Goal: Task Accomplishment & Management: Complete application form

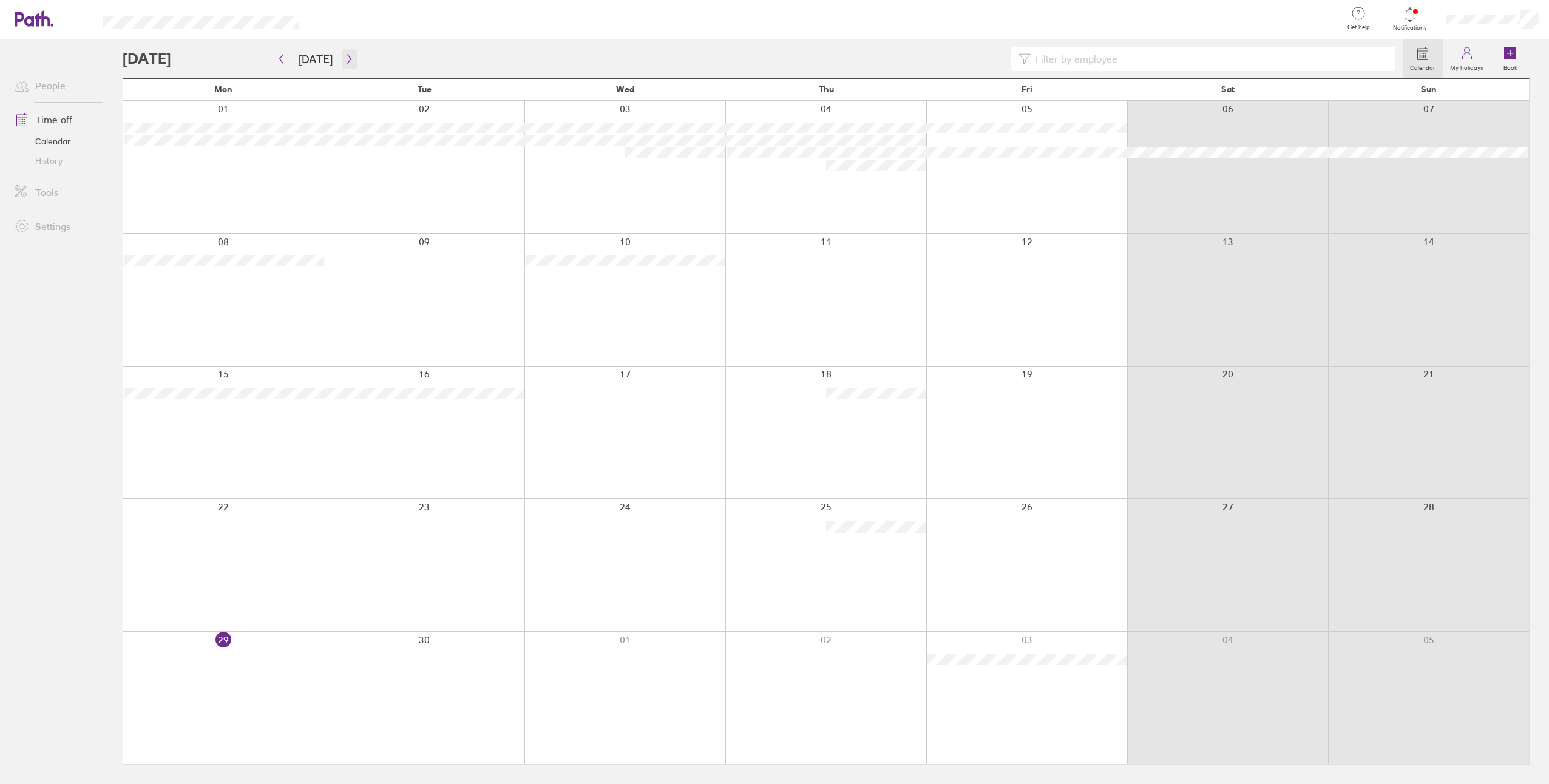
click at [345, 57] on icon "button" at bounding box center [349, 58] width 9 height 10
click at [346, 57] on icon "button" at bounding box center [349, 58] width 9 height 10
click at [348, 56] on icon "button" at bounding box center [349, 58] width 9 height 10
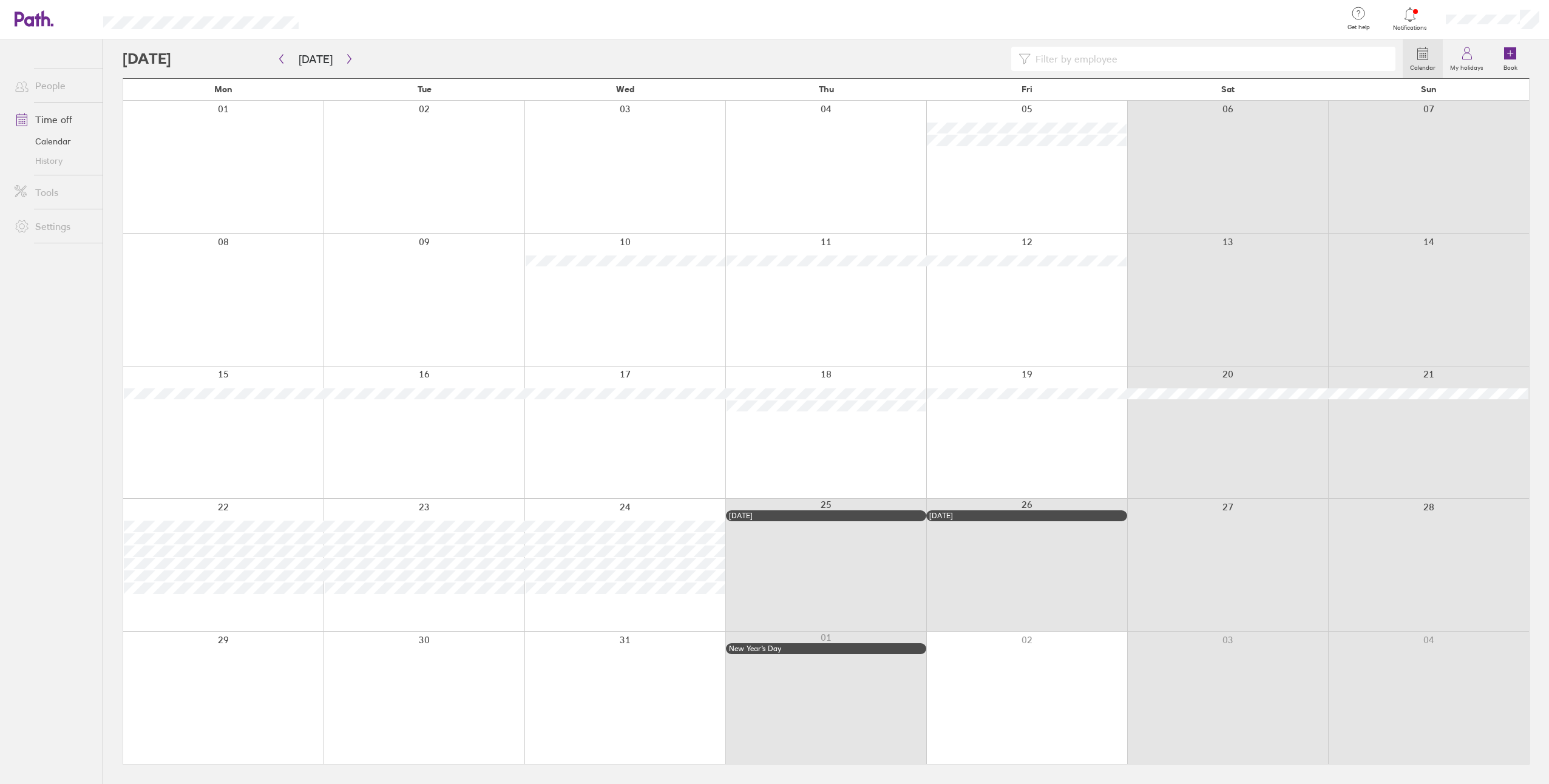
click at [620, 598] on div at bounding box center [625, 564] width 201 height 132
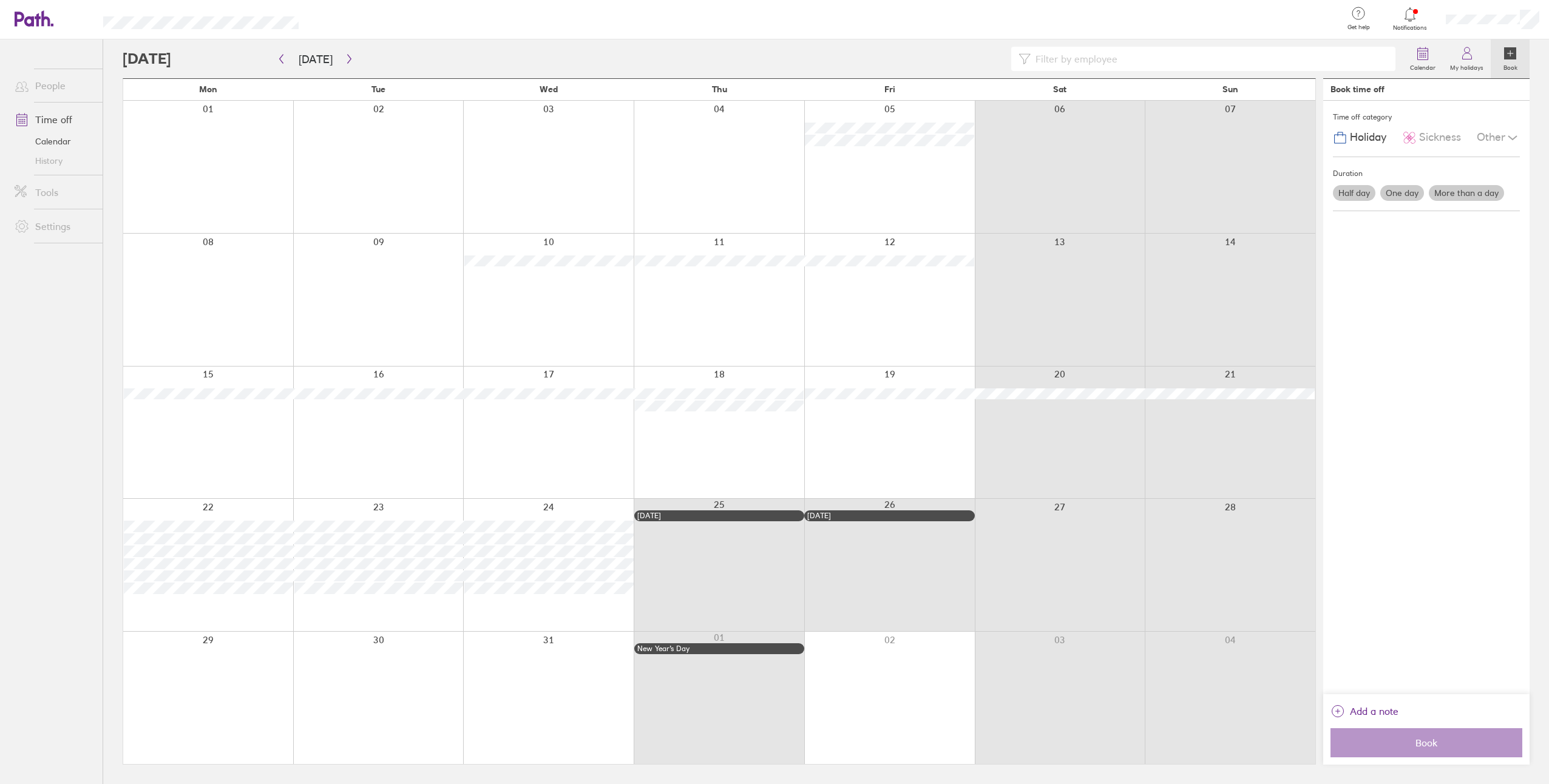
click at [1402, 192] on label "One day" at bounding box center [1401, 192] width 44 height 15
click at [0, 0] on input "One day" at bounding box center [0, 0] width 0 height 0
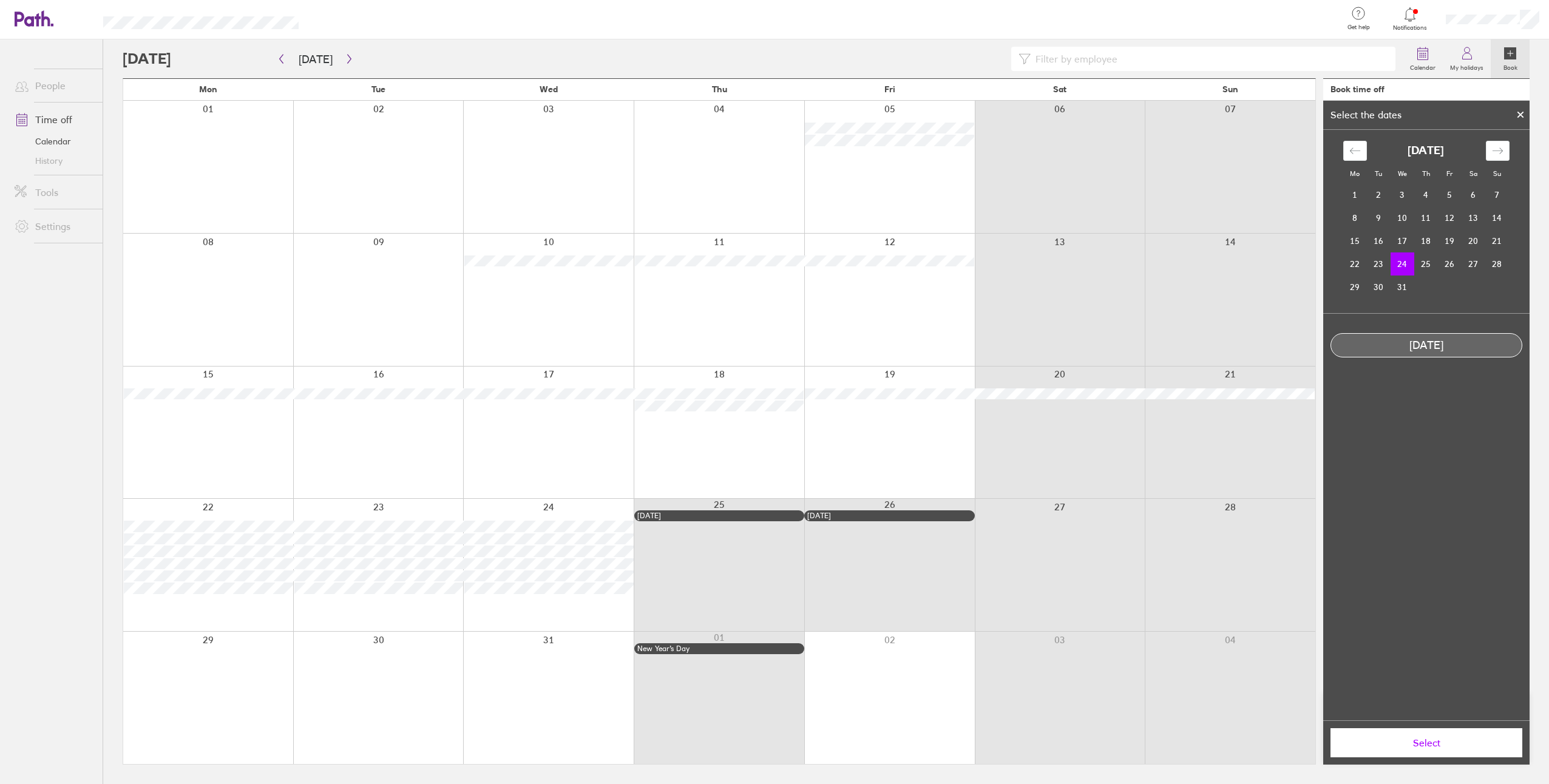
click at [1416, 754] on button "Select" at bounding box center [1426, 743] width 191 height 29
